Goal: Task Accomplishment & Management: Manage account settings

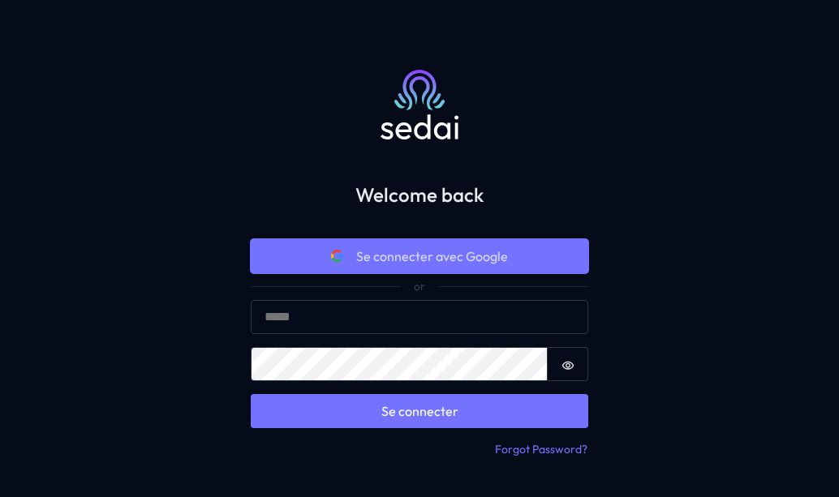
click at [428, 259] on span "Se connecter avec Google" at bounding box center [432, 256] width 152 height 19
click at [350, 257] on button "Se connecter avec Google" at bounding box center [419, 256] width 337 height 34
click at [460, 239] on button "Se connecter avec Google" at bounding box center [419, 256] width 337 height 34
